Goal: Check status: Check status

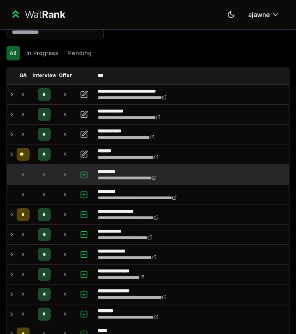
scroll to position [13, 0]
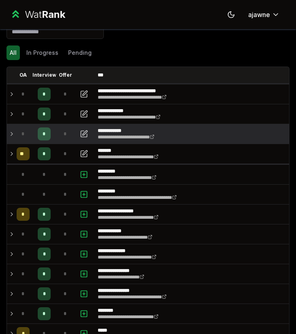
click at [11, 131] on icon at bounding box center [12, 134] width 6 height 10
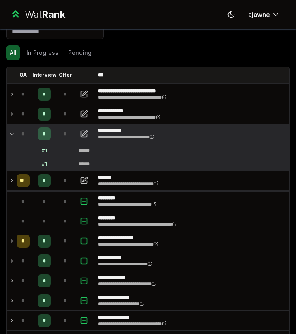
click at [11, 131] on icon at bounding box center [12, 134] width 6 height 10
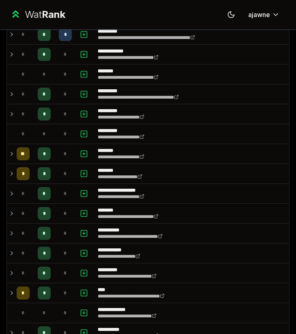
scroll to position [544, 0]
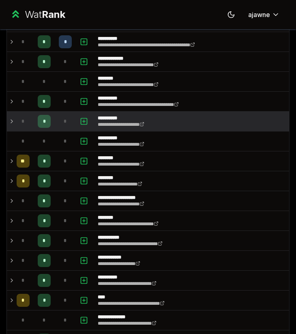
click at [11, 121] on icon at bounding box center [12, 122] width 6 height 10
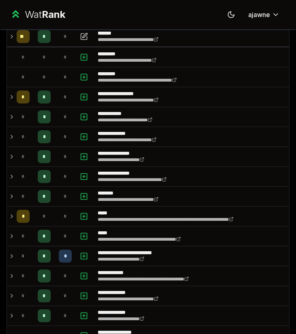
scroll to position [0, 0]
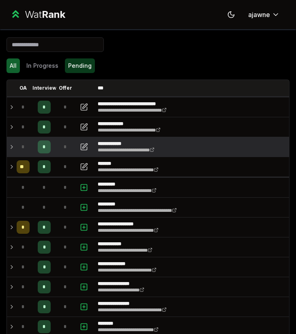
click at [74, 72] on button "Pending" at bounding box center [80, 65] width 30 height 15
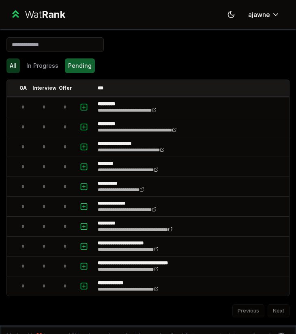
click at [12, 62] on button "All" at bounding box center [12, 65] width 13 height 15
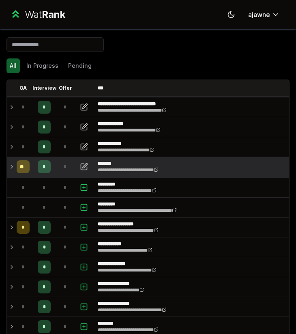
click at [11, 165] on icon at bounding box center [12, 166] width 2 height 3
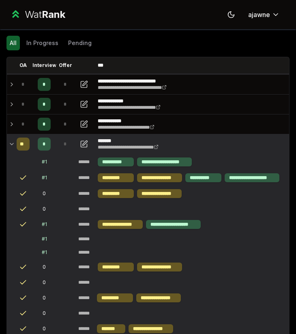
scroll to position [25, 0]
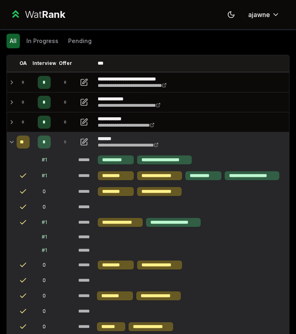
click at [11, 140] on icon at bounding box center [12, 142] width 6 height 10
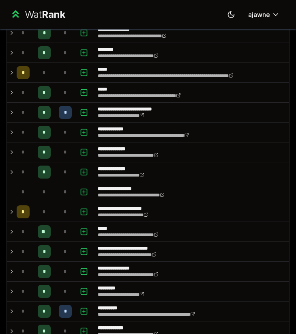
scroll to position [350, 0]
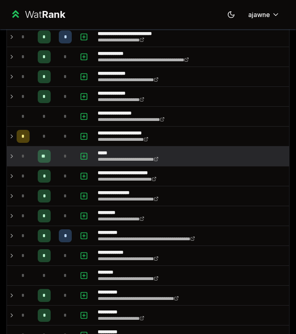
click at [10, 156] on icon at bounding box center [12, 156] width 6 height 10
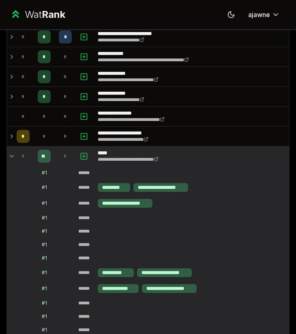
click at [10, 156] on icon at bounding box center [12, 156] width 6 height 10
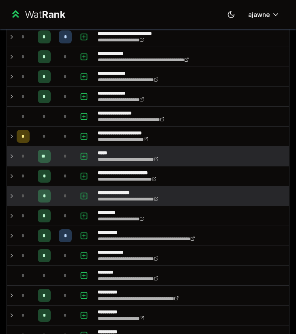
scroll to position [502, 0]
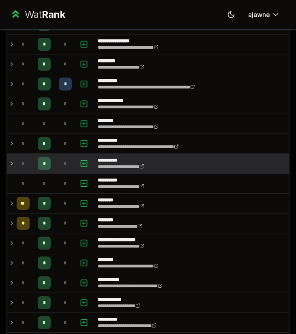
click at [9, 162] on icon at bounding box center [12, 164] width 6 height 10
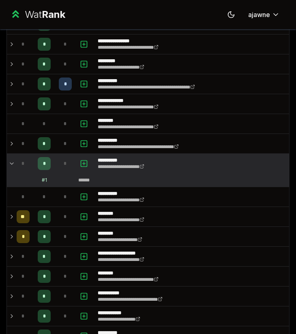
click at [42, 182] on div "# 1" at bounding box center [44, 180] width 5 height 6
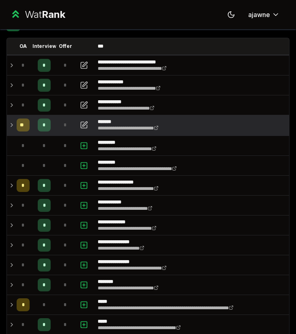
scroll to position [0, 0]
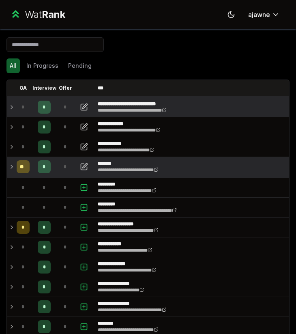
click at [7, 107] on td at bounding box center [10, 106] width 6 height 19
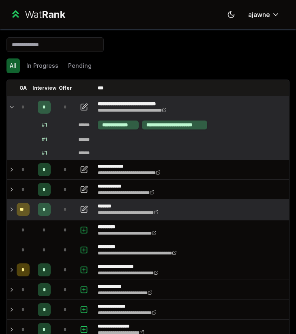
click at [7, 107] on td at bounding box center [10, 106] width 6 height 19
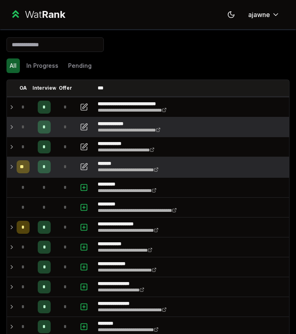
click at [14, 128] on td "*" at bounding box center [22, 126] width 19 height 19
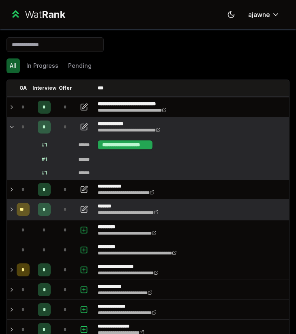
click at [103, 147] on div "**********" at bounding box center [125, 145] width 55 height 9
click at [16, 126] on td "*" at bounding box center [22, 126] width 19 height 19
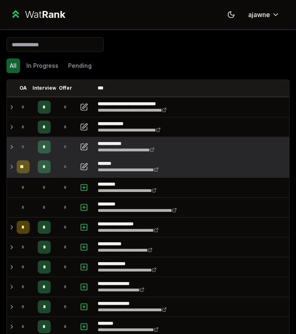
click at [8, 148] on td at bounding box center [10, 146] width 6 height 19
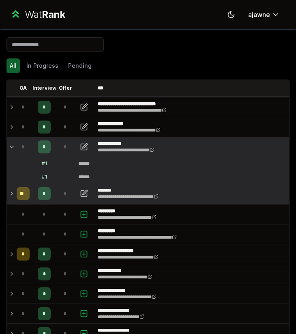
click at [12, 146] on icon at bounding box center [12, 147] width 6 height 10
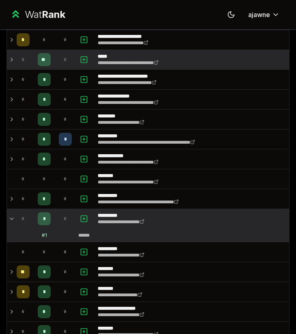
scroll to position [472, 0]
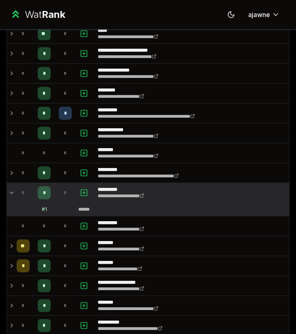
click at [50, 208] on td "# 1" at bounding box center [44, 209] width 23 height 13
click at [48, 208] on td "# 1" at bounding box center [44, 209] width 23 height 13
